Goal: Navigation & Orientation: Find specific page/section

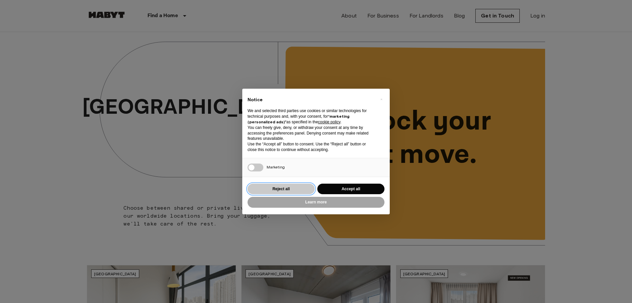
click at [287, 189] on button "Reject all" at bounding box center [281, 188] width 67 height 11
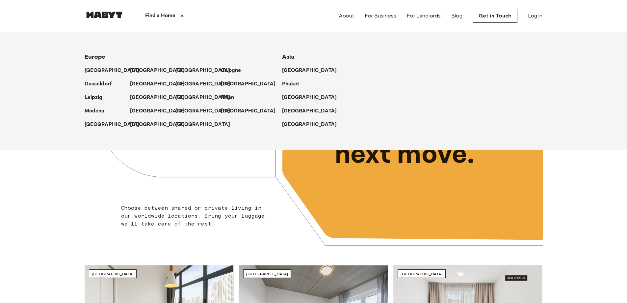
click at [184, 18] on icon at bounding box center [182, 16] width 8 height 8
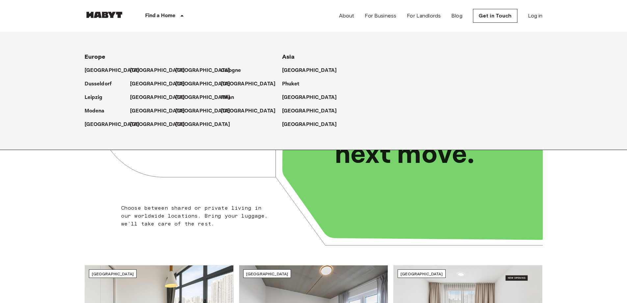
click at [299, 65] on div "[GEOGRAPHIC_DATA]" at bounding box center [373, 67] width 182 height 13
click at [298, 71] on p "[GEOGRAPHIC_DATA]" at bounding box center [310, 71] width 55 height 8
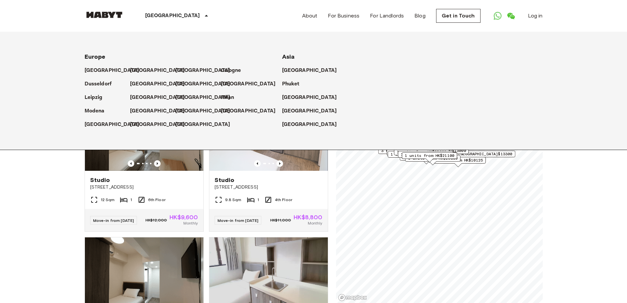
click at [202, 14] on icon at bounding box center [206, 16] width 8 height 8
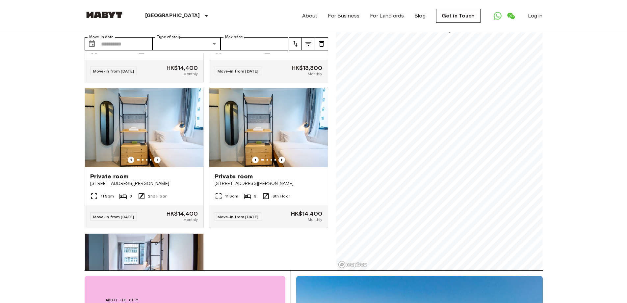
scroll to position [551, 0]
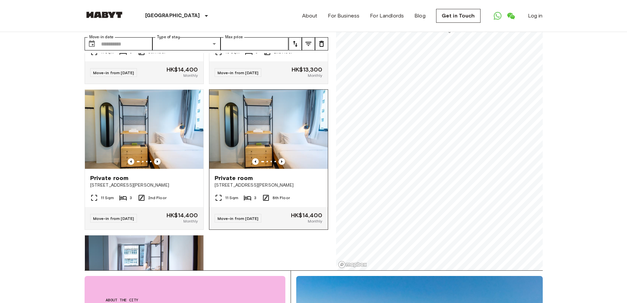
click at [267, 139] on img at bounding box center [268, 129] width 119 height 79
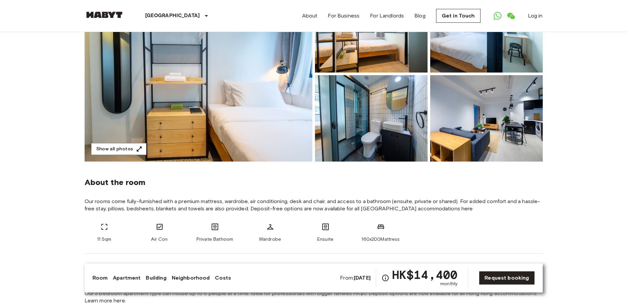
scroll to position [99, 0]
click at [466, 130] on img at bounding box center [486, 118] width 113 height 86
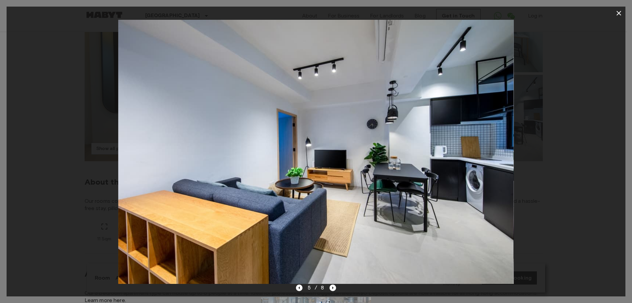
click at [617, 14] on icon "button" at bounding box center [619, 13] width 8 height 8
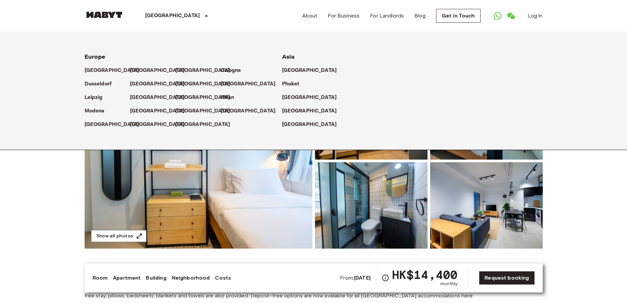
scroll to position [0, 0]
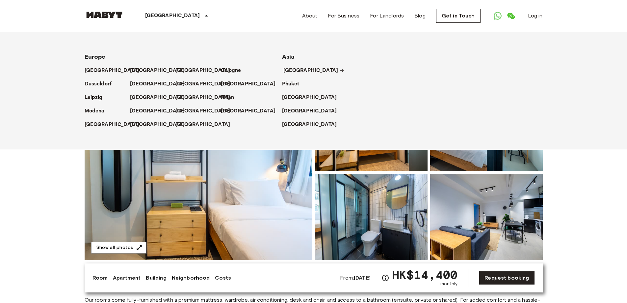
click at [295, 69] on p "[GEOGRAPHIC_DATA]" at bounding box center [310, 71] width 55 height 8
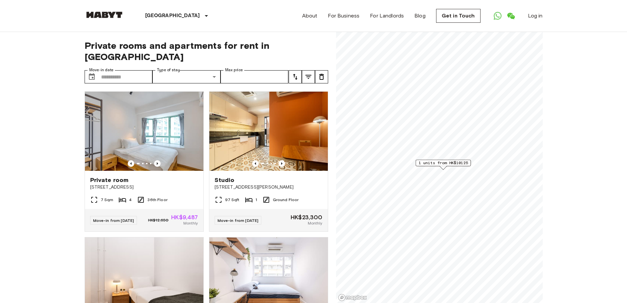
click at [333, 194] on div "Private rooms and apartments for rent in Hong Kong Move-in date ​ Move-in date …" at bounding box center [314, 167] width 458 height 271
